Goal: Task Accomplishment & Management: Manage account settings

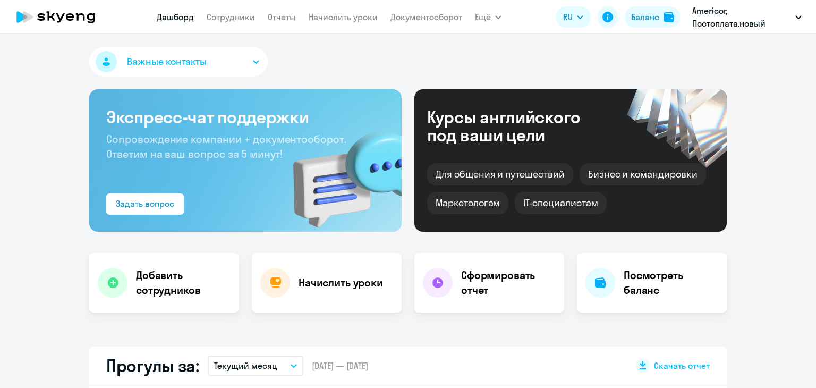
select select "30"
click at [326, 14] on link "Начислить уроки" at bounding box center [343, 17] width 69 height 11
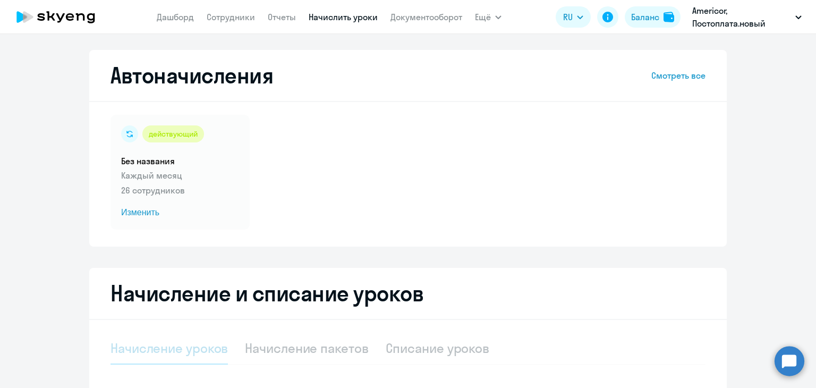
select select "10"
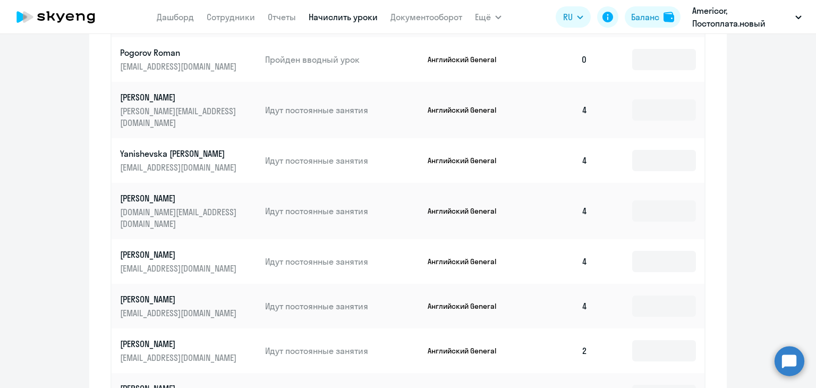
scroll to position [658, 0]
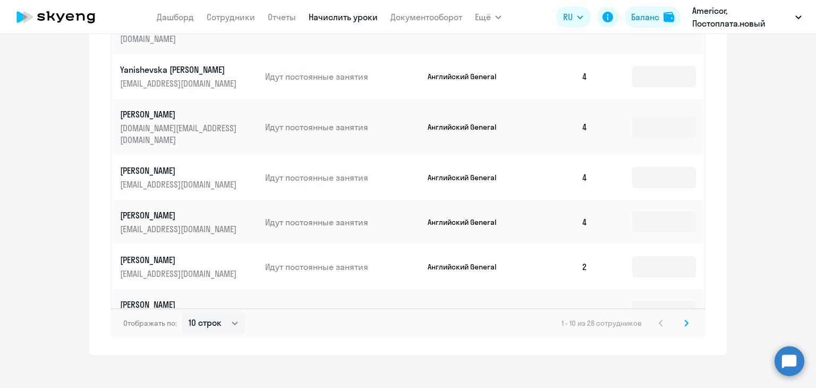
click at [679, 321] on div "Отображать по: 10 строк 30 строк 50 строк 1 - 10 из 28 сотрудников" at bounding box center [408, 323] width 595 height 30
click at [685, 319] on icon at bounding box center [687, 322] width 4 height 7
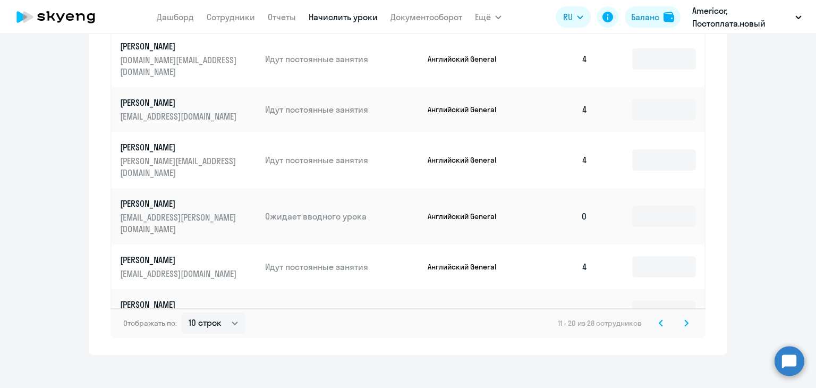
click at [685, 319] on icon at bounding box center [687, 322] width 4 height 7
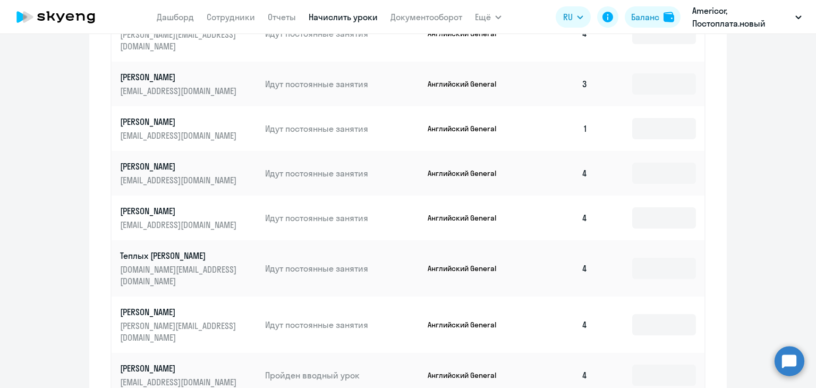
scroll to position [569, 0]
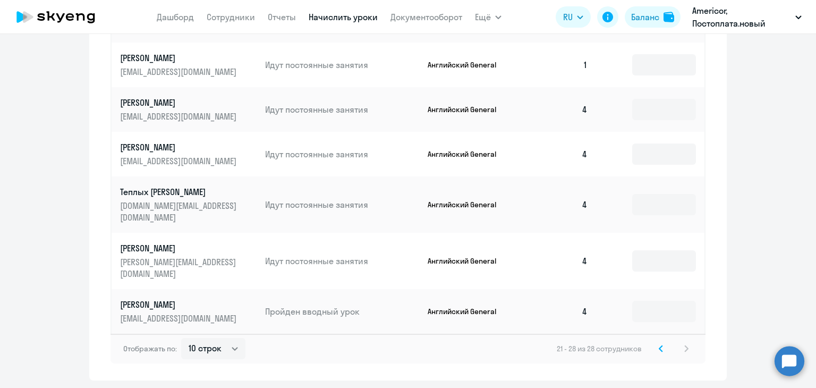
click at [655, 342] on svg-icon at bounding box center [661, 348] width 13 height 13
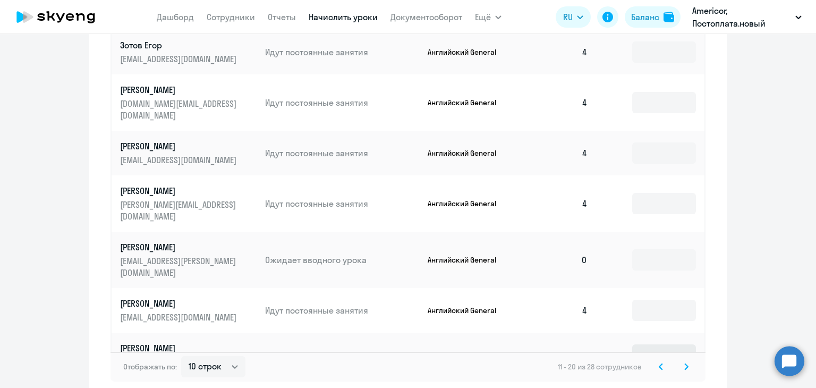
scroll to position [658, 0]
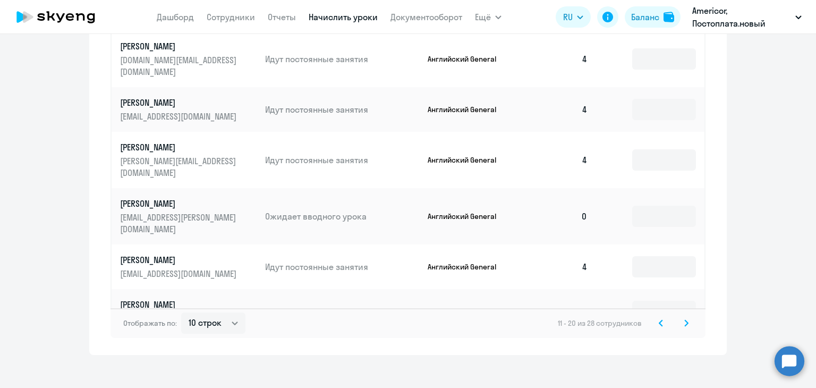
click at [659, 317] on svg-icon at bounding box center [661, 323] width 13 height 13
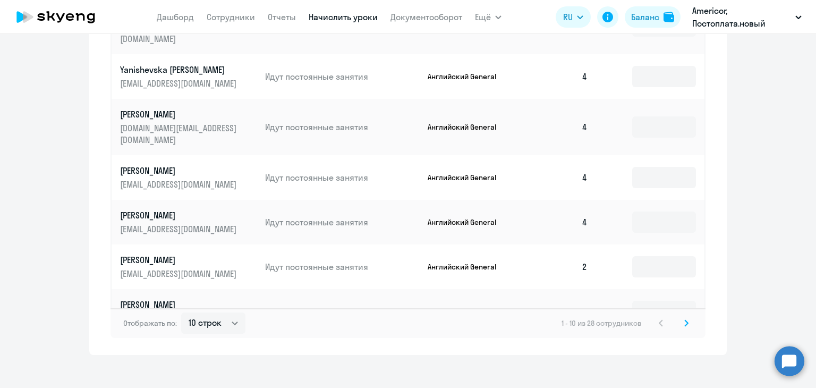
click at [680, 317] on svg-icon at bounding box center [686, 323] width 13 height 13
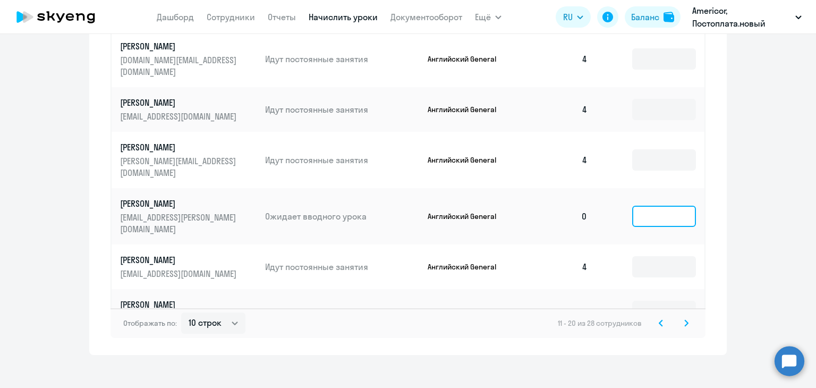
click at [637, 206] on input at bounding box center [665, 216] width 64 height 21
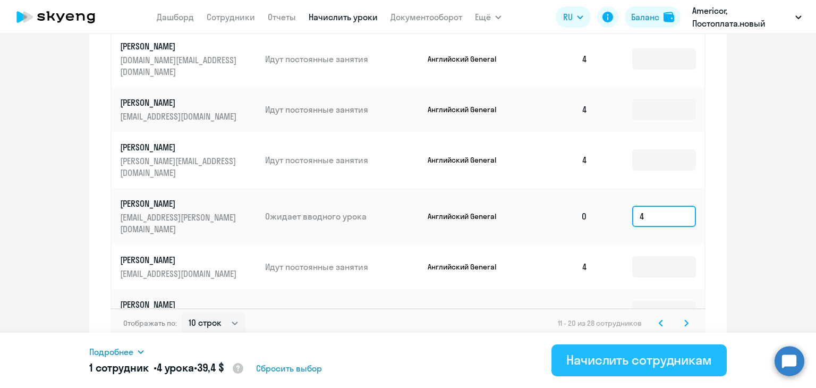
type input "4"
click at [649, 364] on div "Начислить сотрудникам" at bounding box center [640, 359] width 146 height 17
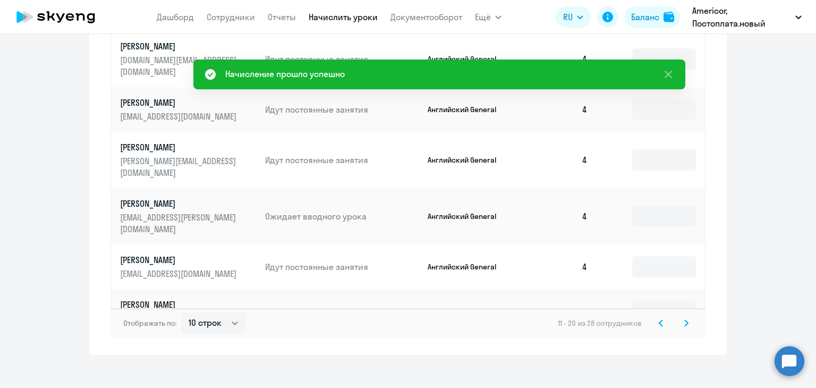
click at [685, 319] on icon at bounding box center [687, 322] width 4 height 7
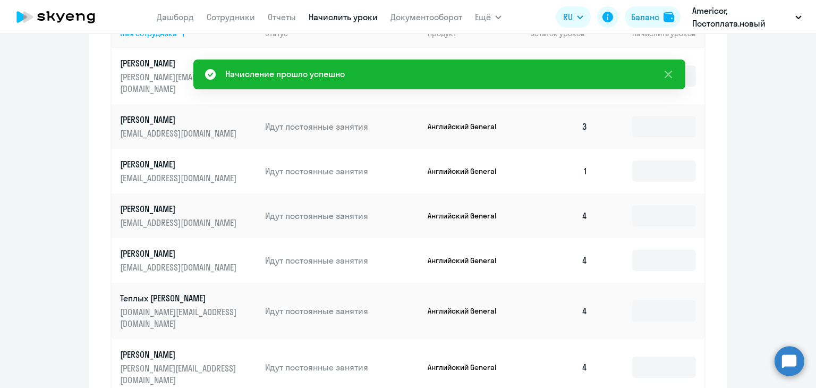
scroll to position [569, 0]
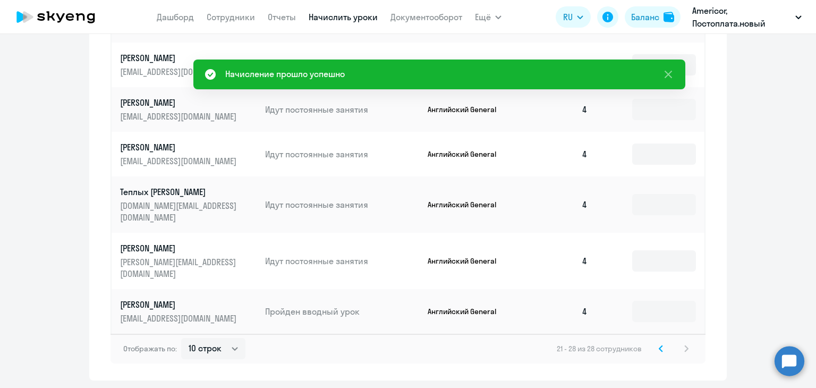
click at [660, 346] on icon at bounding box center [661, 349] width 3 height 6
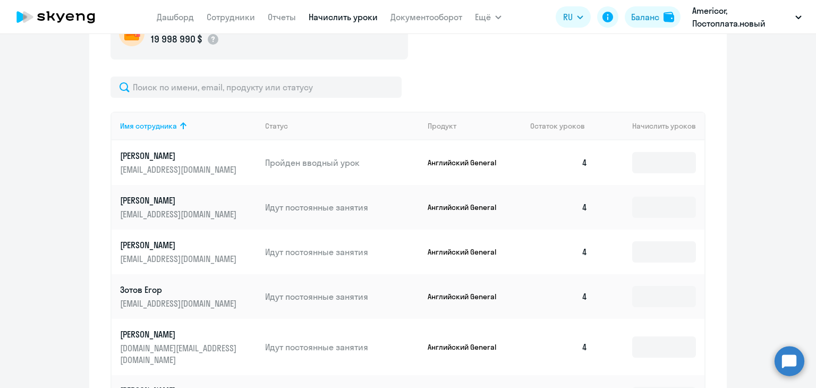
scroll to position [605, 0]
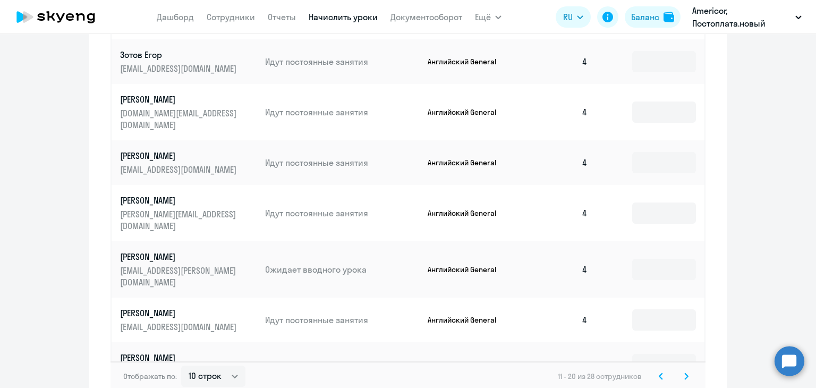
click at [659, 373] on icon at bounding box center [661, 376] width 4 height 7
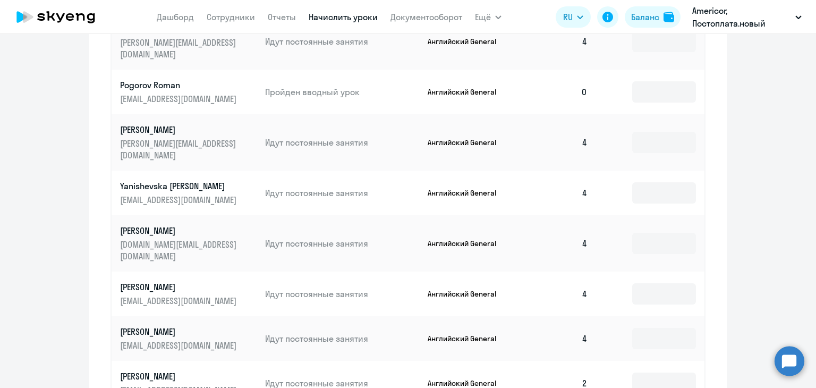
scroll to position [445, 0]
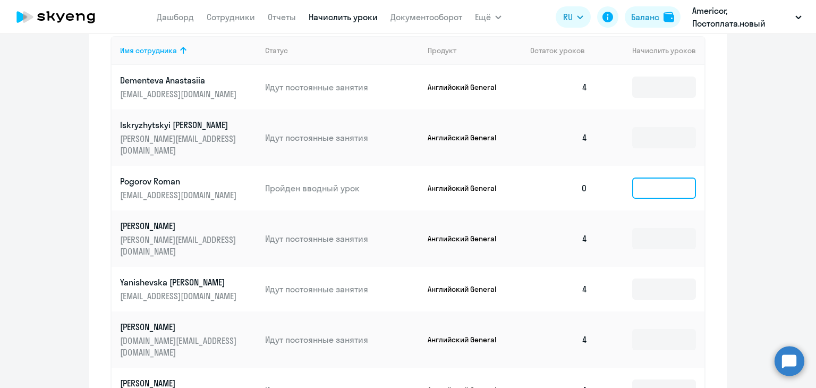
click at [647, 178] on input at bounding box center [665, 188] width 64 height 21
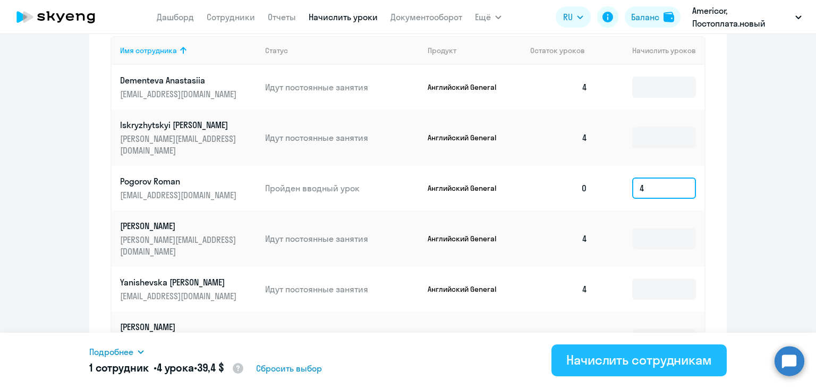
type input "4"
click at [641, 365] on div "Начислить сотрудникам" at bounding box center [640, 359] width 146 height 17
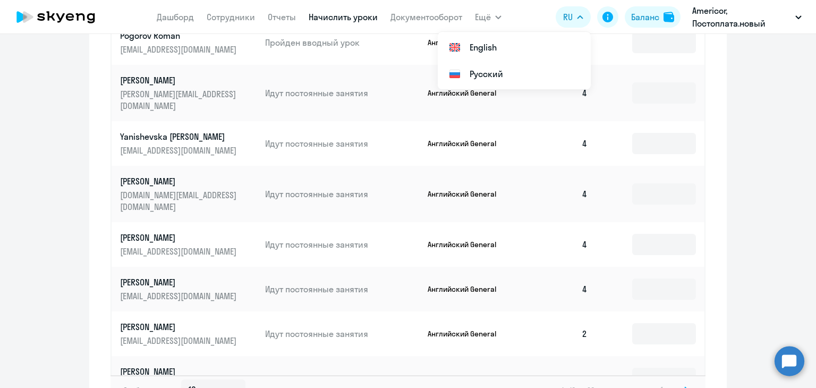
scroll to position [658, 0]
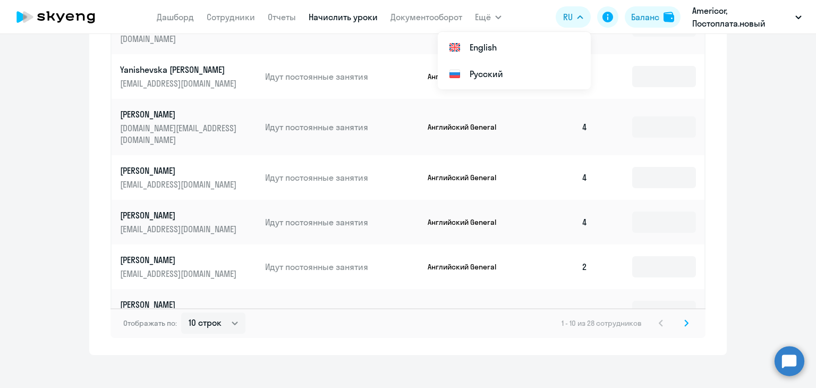
click at [685, 319] on icon at bounding box center [687, 322] width 4 height 7
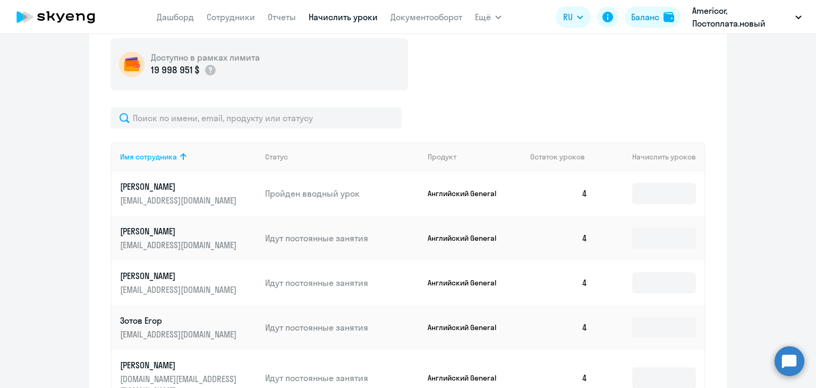
scroll to position [605, 0]
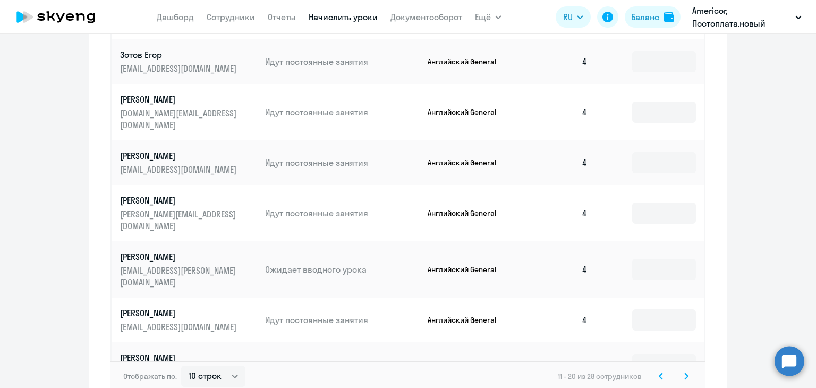
click at [685, 370] on svg-icon at bounding box center [686, 376] width 13 height 13
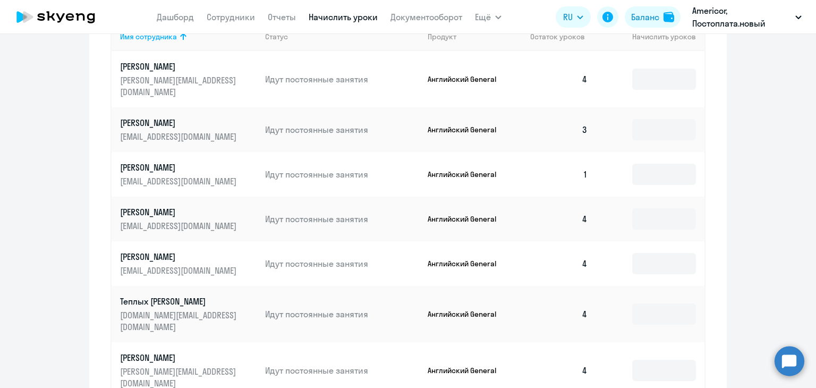
scroll to position [356, 0]
